Goal: Transaction & Acquisition: Purchase product/service

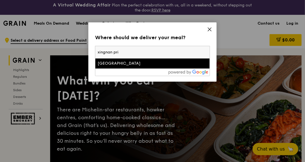
type input "xingnan pri"
click at [117, 66] on div "[GEOGRAPHIC_DATA]" at bounding box center [139, 64] width 83 height 6
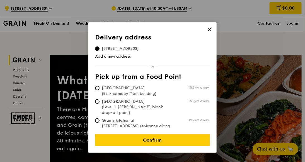
scroll to position [112, 0]
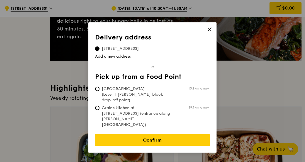
click at [168, 134] on link "Confirm" at bounding box center [152, 140] width 115 height 12
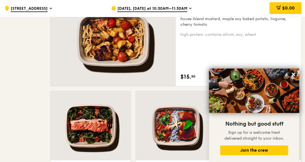
scroll to position [502, 0]
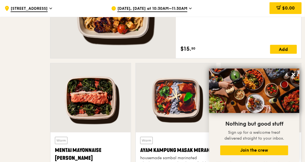
click at [294, 74] on icon at bounding box center [293, 74] width 3 height 3
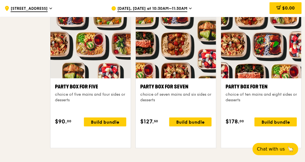
scroll to position [1367, 0]
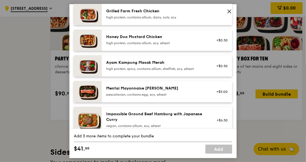
scroll to position [251, 0]
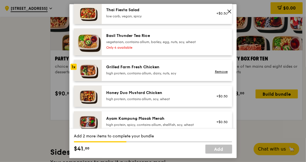
scroll to position [84, 0]
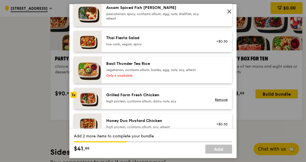
click at [162, 20] on div "pescatarian, spicy, contains allium, egg, nuts, shellfish, soy, wheat" at bounding box center [156, 15] width 100 height 9
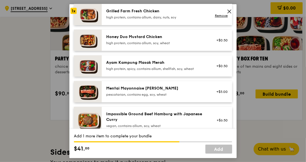
scroll to position [195, 0]
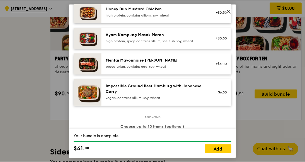
scroll to position [251, 0]
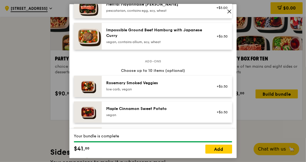
click at [206, 144] on link "Add" at bounding box center [219, 148] width 27 height 9
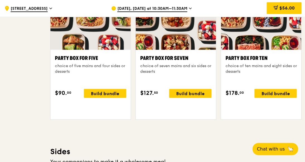
click at [0, 0] on span "1" at bounding box center [0, 0] width 0 height 0
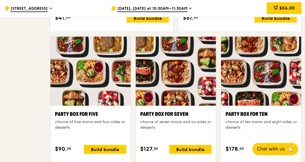
scroll to position [1395, 0]
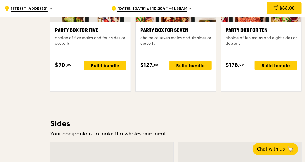
click at [0, 0] on span "1" at bounding box center [0, 0] width 0 height 0
click at [0, 0] on icon at bounding box center [0, 0] width 0 height 0
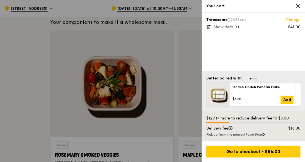
scroll to position [1534, 0]
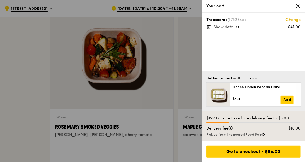
click at [287, 23] on link "Change" at bounding box center [293, 20] width 15 height 6
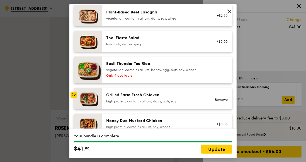
scroll to position [0, 0]
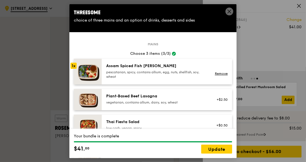
click at [227, 13] on icon at bounding box center [229, 11] width 5 height 5
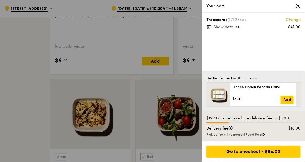
scroll to position [1485, 0]
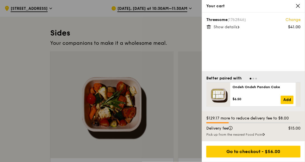
click at [170, 74] on div at bounding box center [152, 81] width 305 height 162
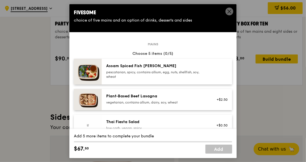
scroll to position [56, 0]
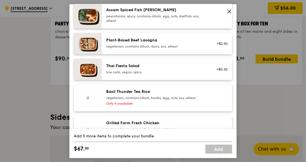
click at [187, 23] on div "pescatarian, spicy, contains allium, egg, nuts, shellfish, soy, wheat" at bounding box center [156, 18] width 100 height 9
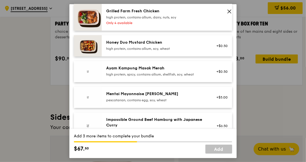
scroll to position [223, 0]
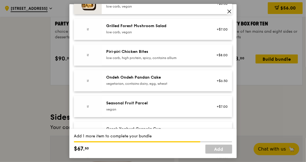
scroll to position [530, 0]
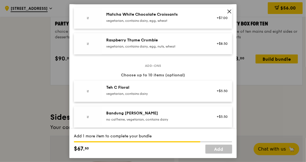
click at [230, 14] on icon at bounding box center [229, 11] width 5 height 5
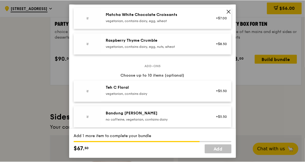
scroll to position [1402, 0]
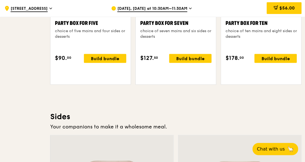
click at [176, 7] on span "[DATE], [DATE] at 10:30AM–11:30AM" at bounding box center [152, 9] width 70 height 6
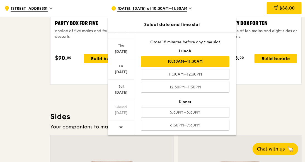
scroll to position [1458, 0]
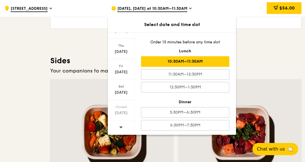
click at [126, 129] on div at bounding box center [121, 127] width 27 height 14
click at [126, 134] on div at bounding box center [121, 127] width 27 height 14
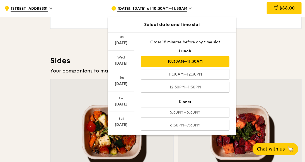
click at [128, 46] on div "[DATE]" at bounding box center [121, 43] width 25 height 6
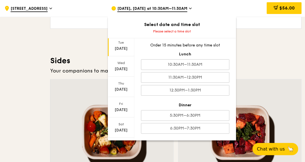
scroll to position [0, 0]
